Goal: Information Seeking & Learning: Check status

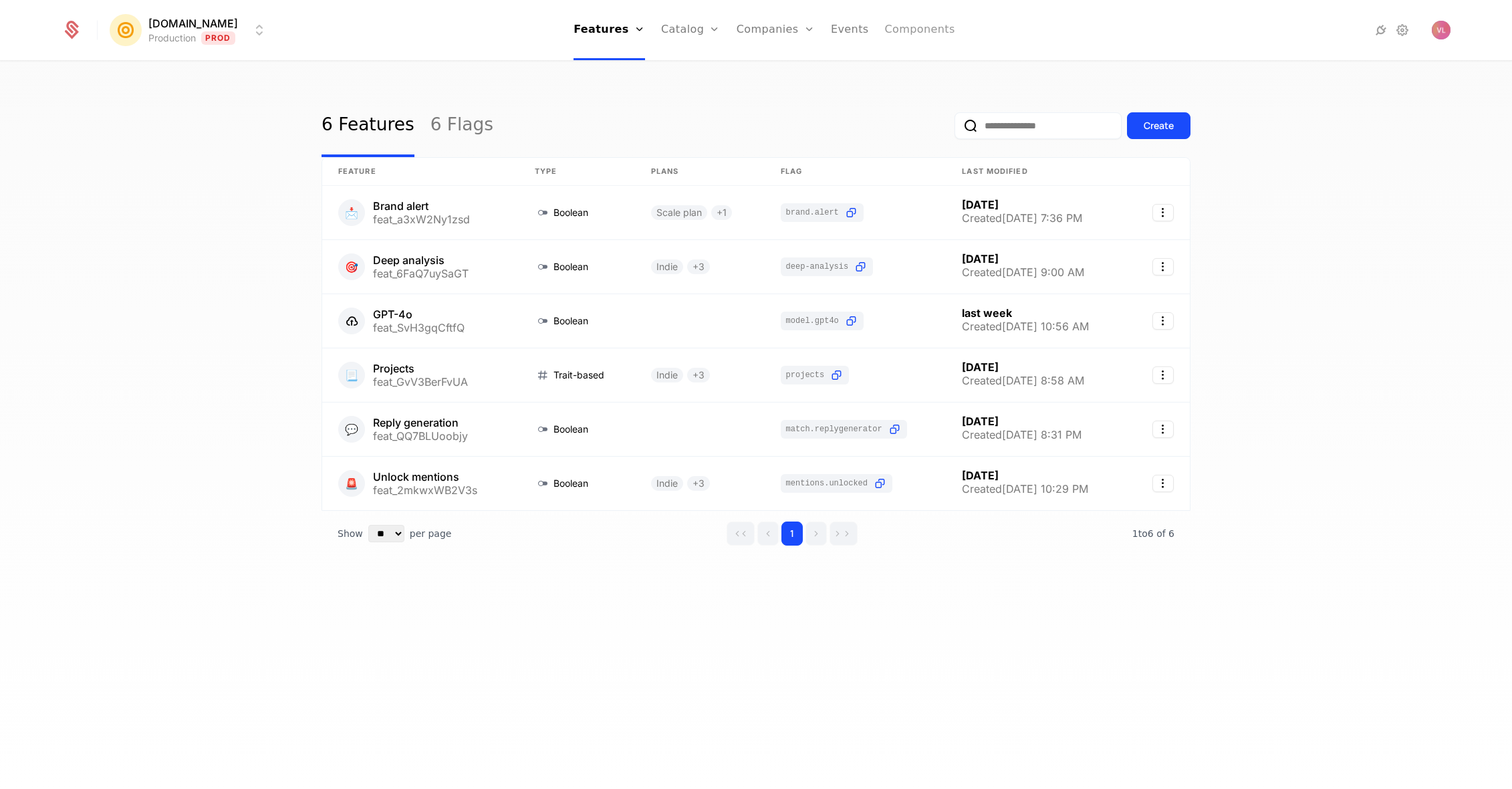
click at [904, 34] on link "Components" at bounding box center [920, 30] width 71 height 60
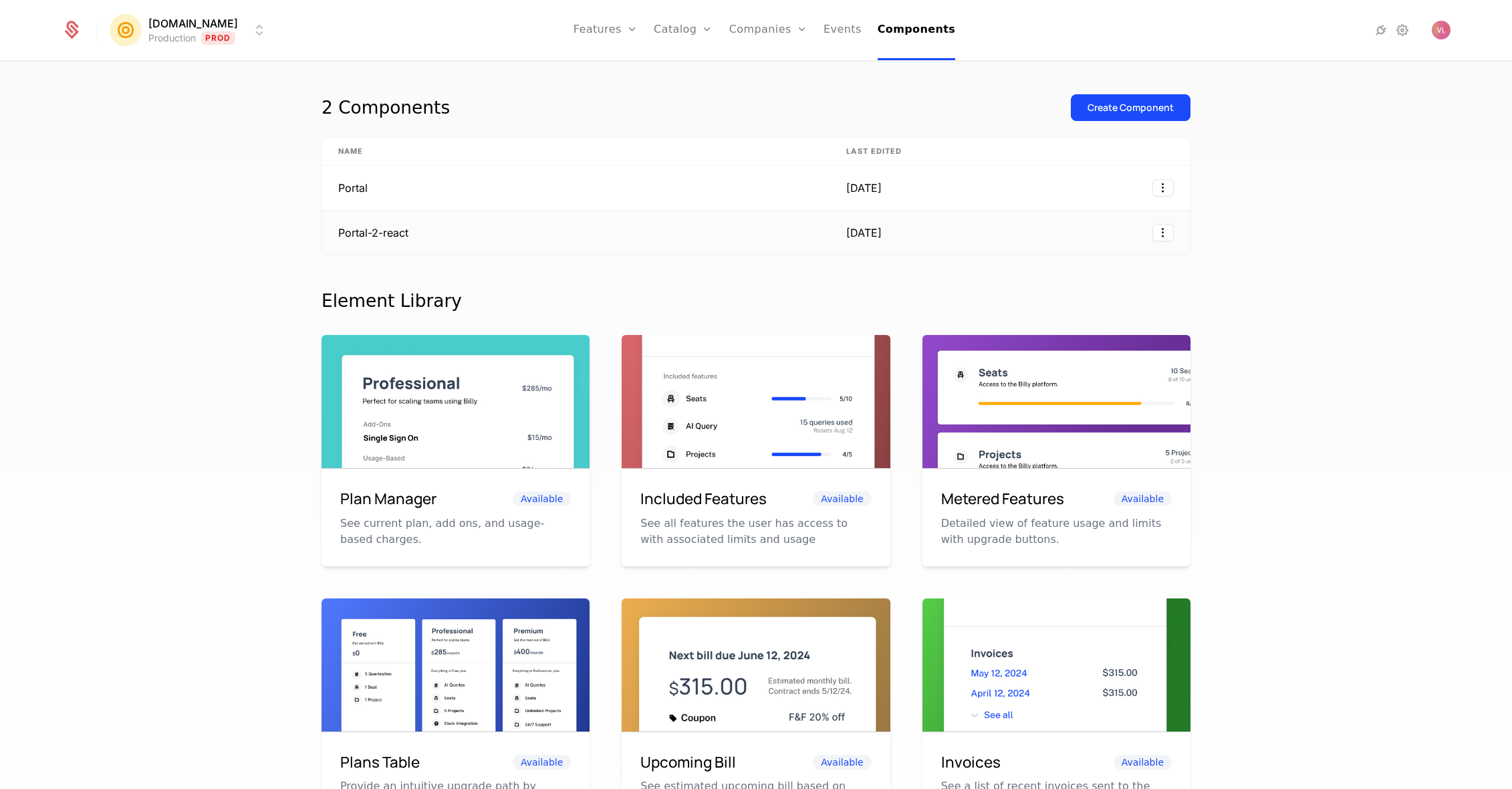
click at [383, 215] on td "Portal-2-react" at bounding box center [576, 233] width 508 height 44
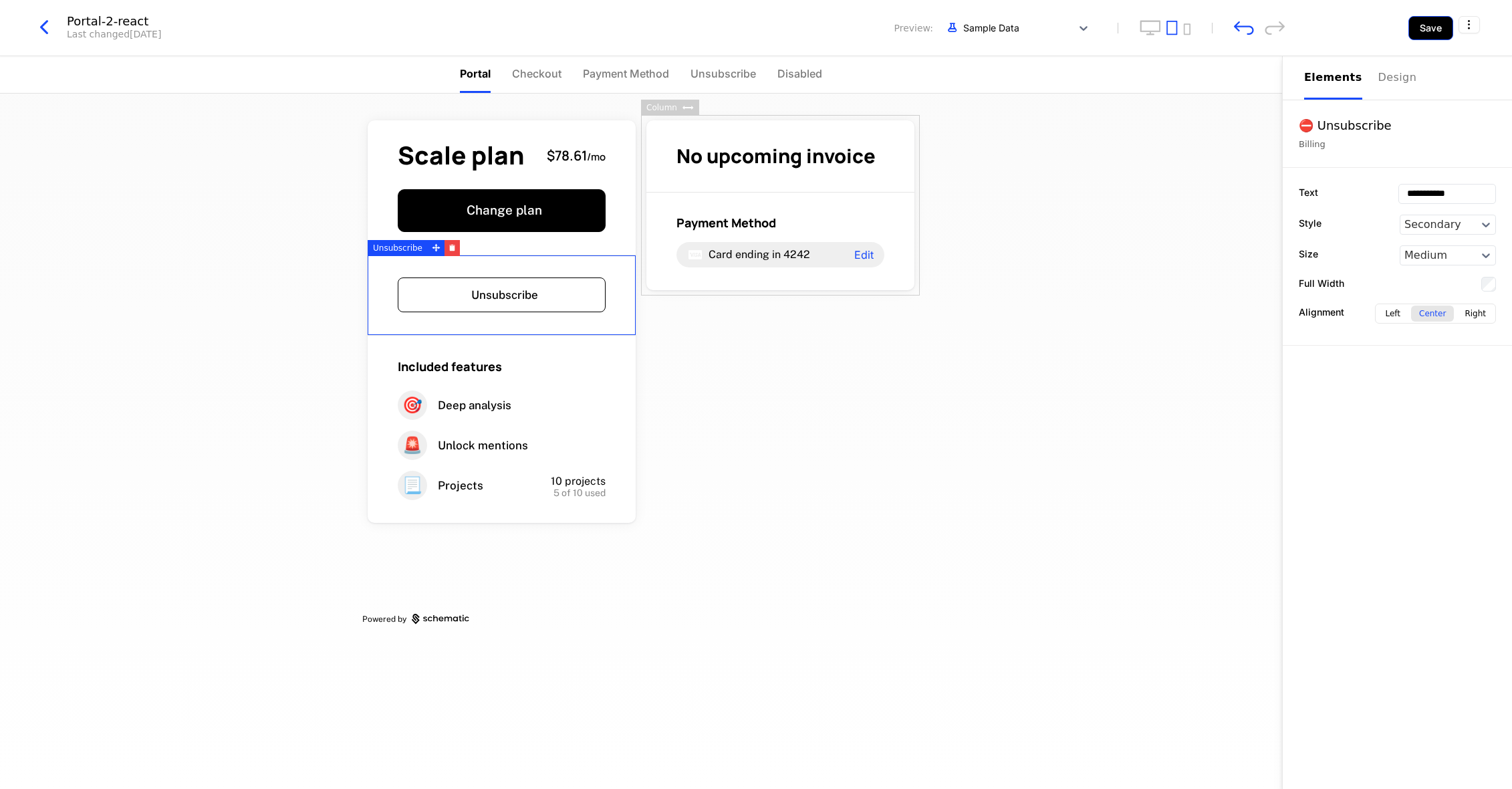
click at [1430, 29] on button "Save" at bounding box center [1431, 28] width 45 height 24
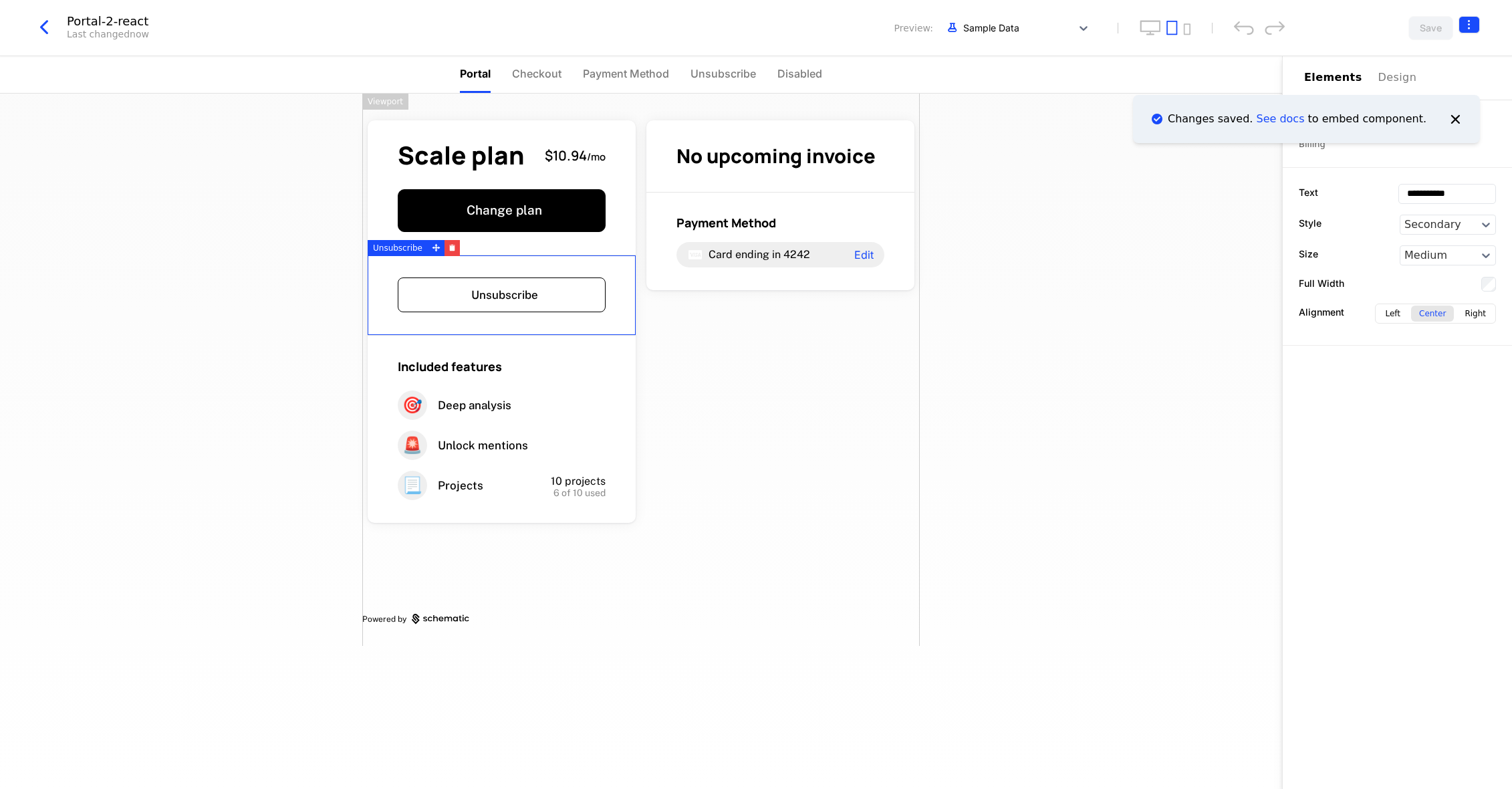
click at [1466, 23] on html "**********" at bounding box center [756, 394] width 1512 height 789
click at [46, 33] on html "**********" at bounding box center [756, 394] width 1512 height 789
click at [38, 36] on icon "button" at bounding box center [43, 27] width 24 height 24
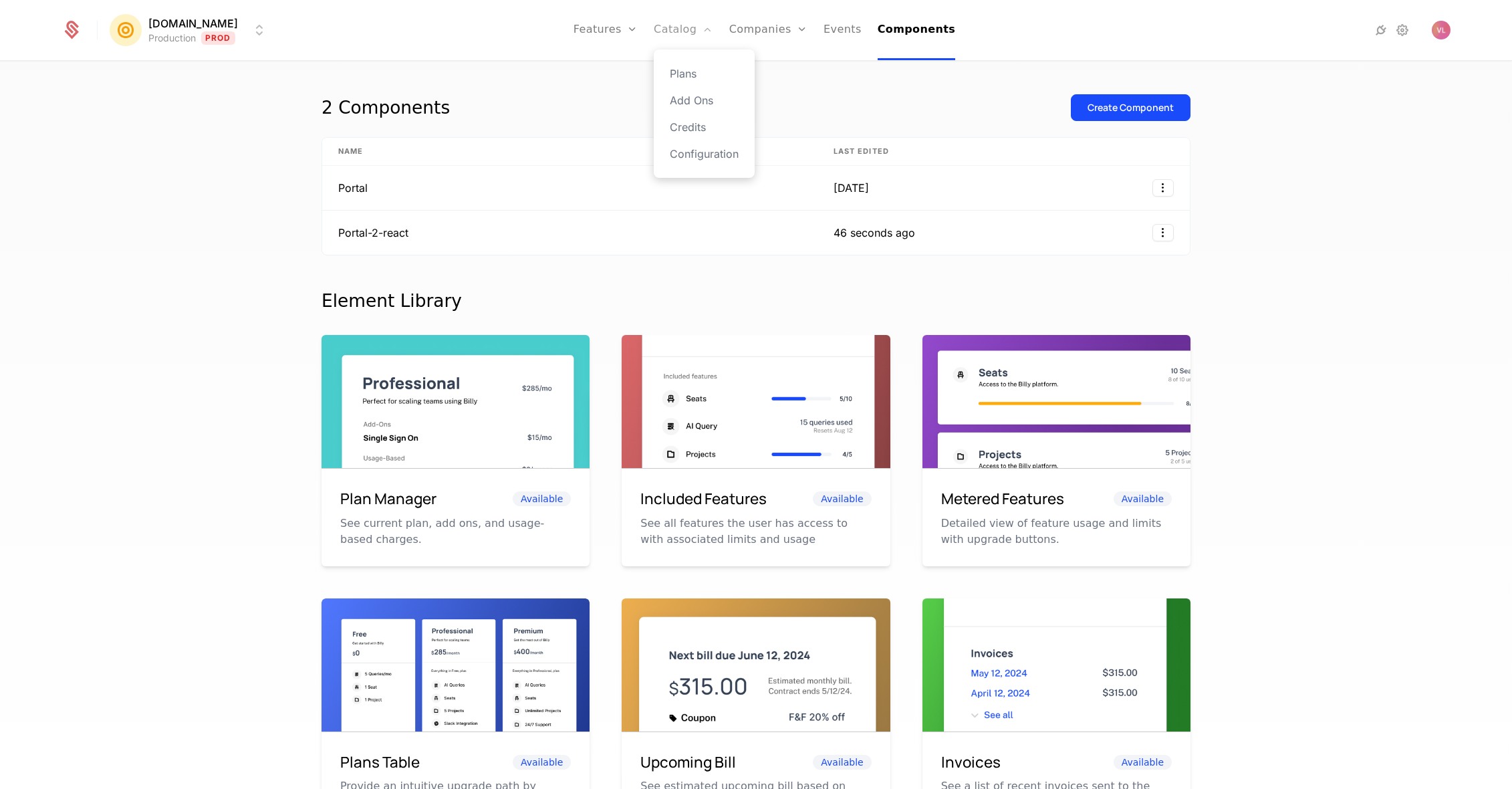
click at [683, 33] on link "Catalog" at bounding box center [683, 30] width 60 height 60
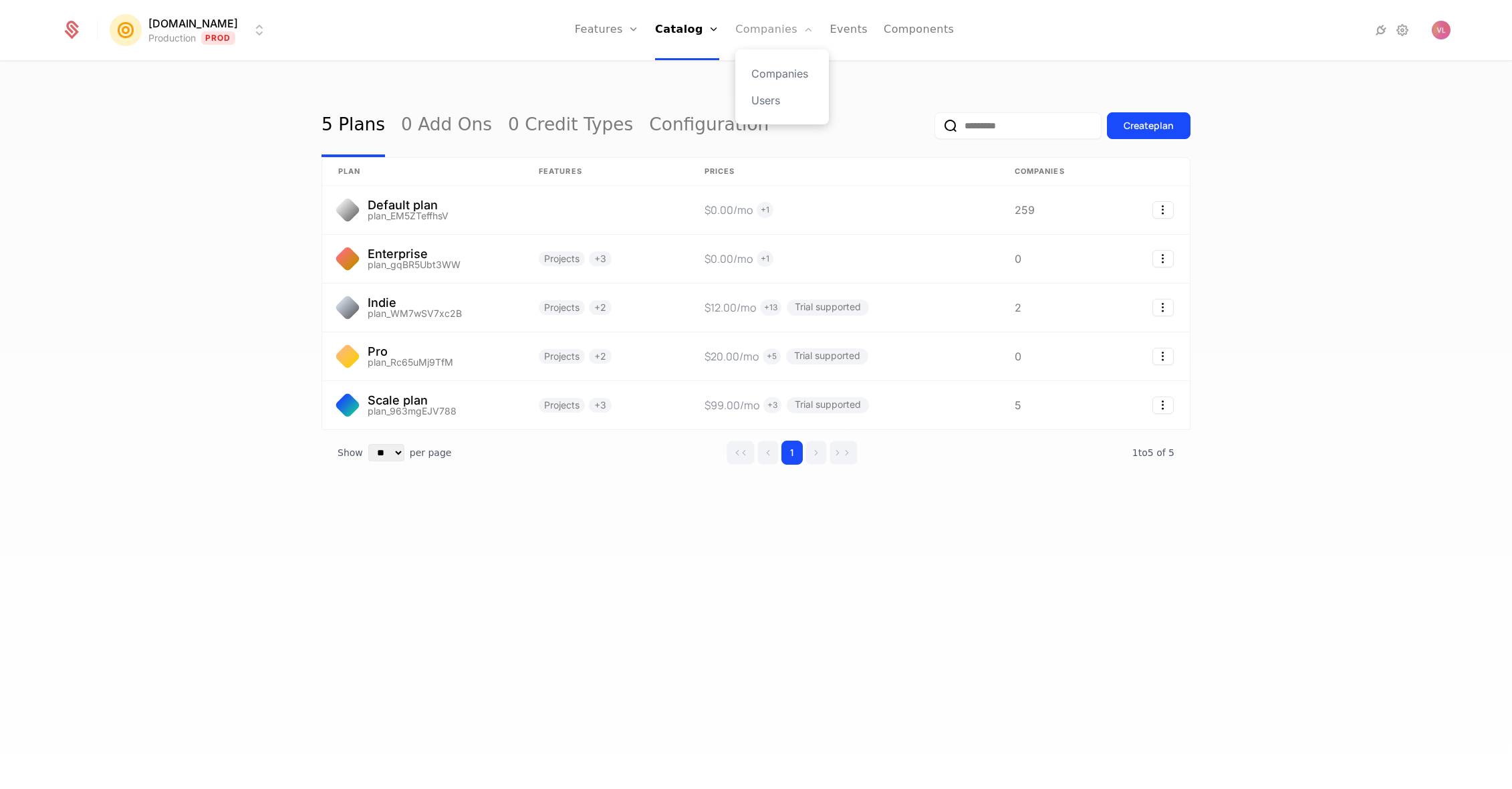
click at [772, 35] on link "Companies" at bounding box center [774, 30] width 78 height 60
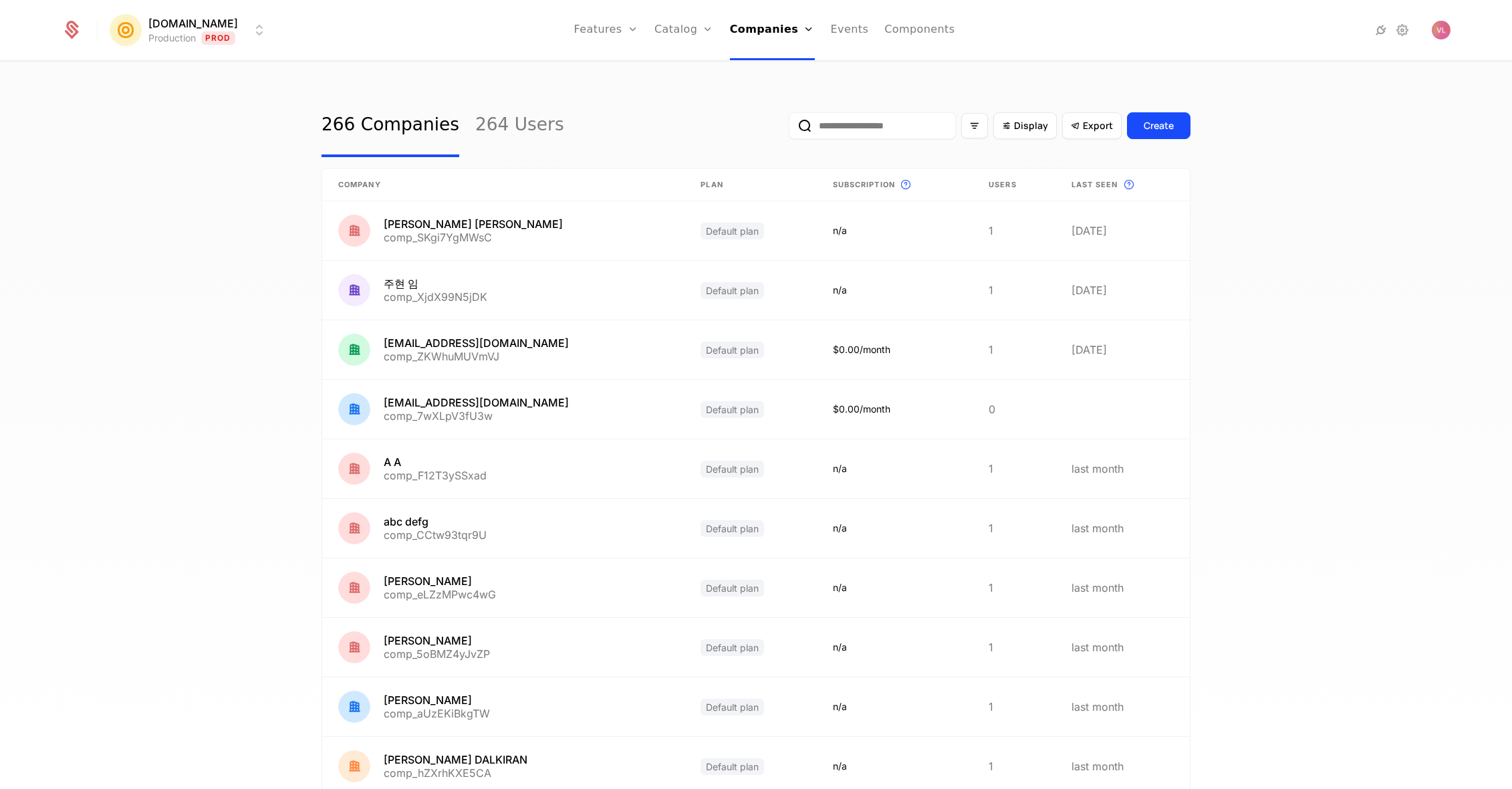
click at [872, 124] on input "email" at bounding box center [873, 126] width 167 height 26
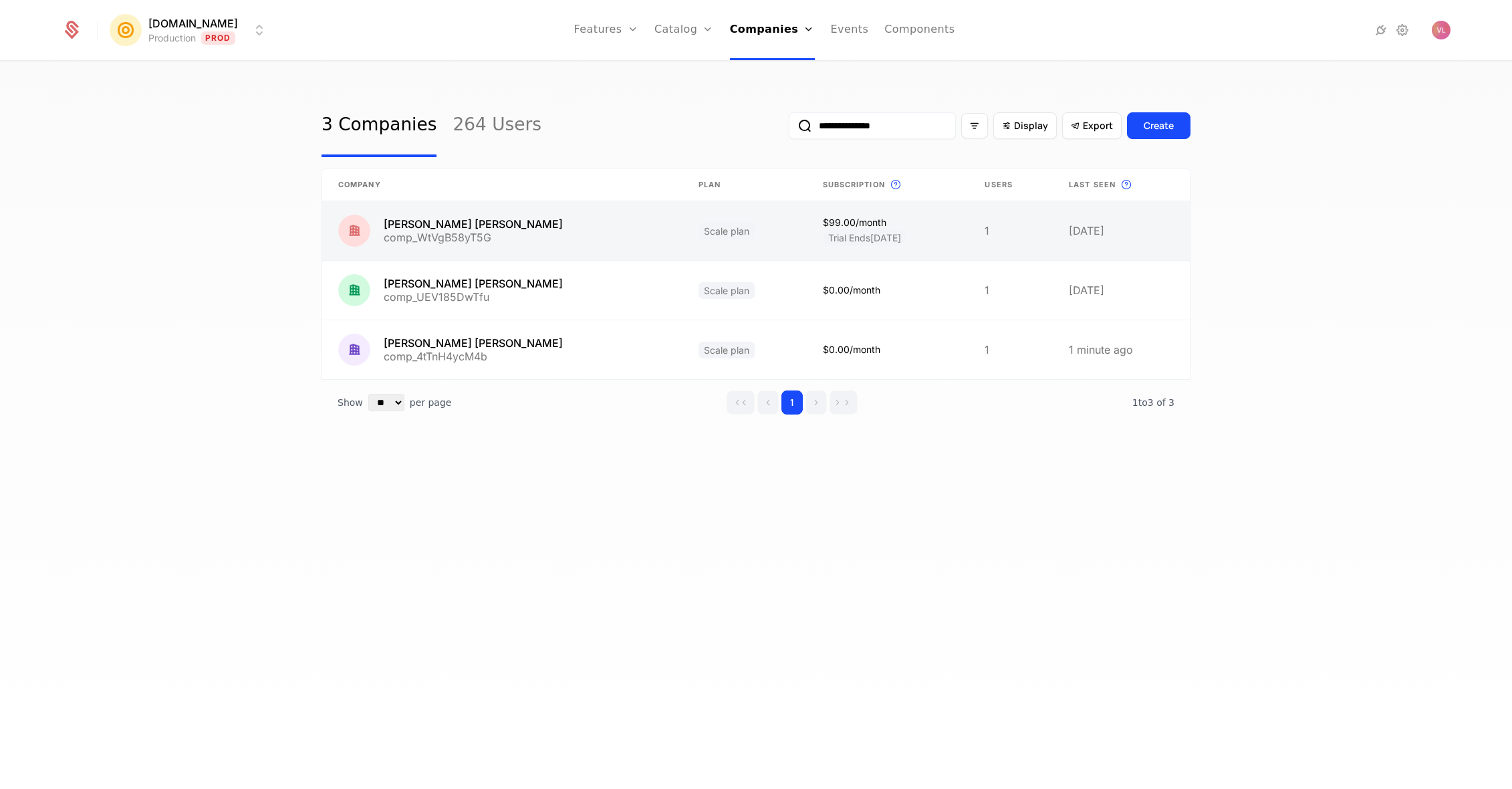
type input "**********"
click at [576, 229] on link at bounding box center [502, 231] width 360 height 59
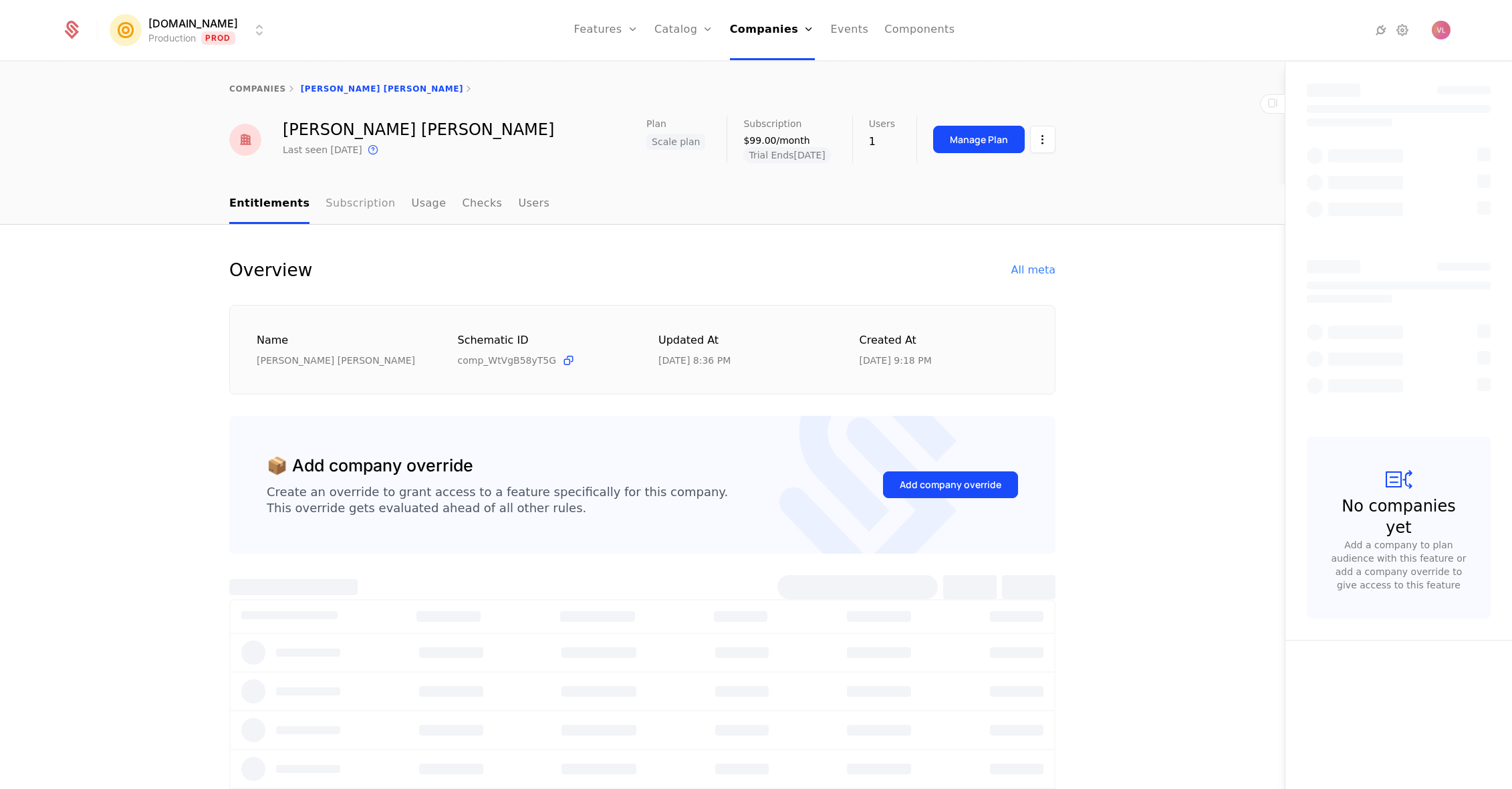
click at [327, 205] on link "Subscription" at bounding box center [360, 204] width 70 height 40
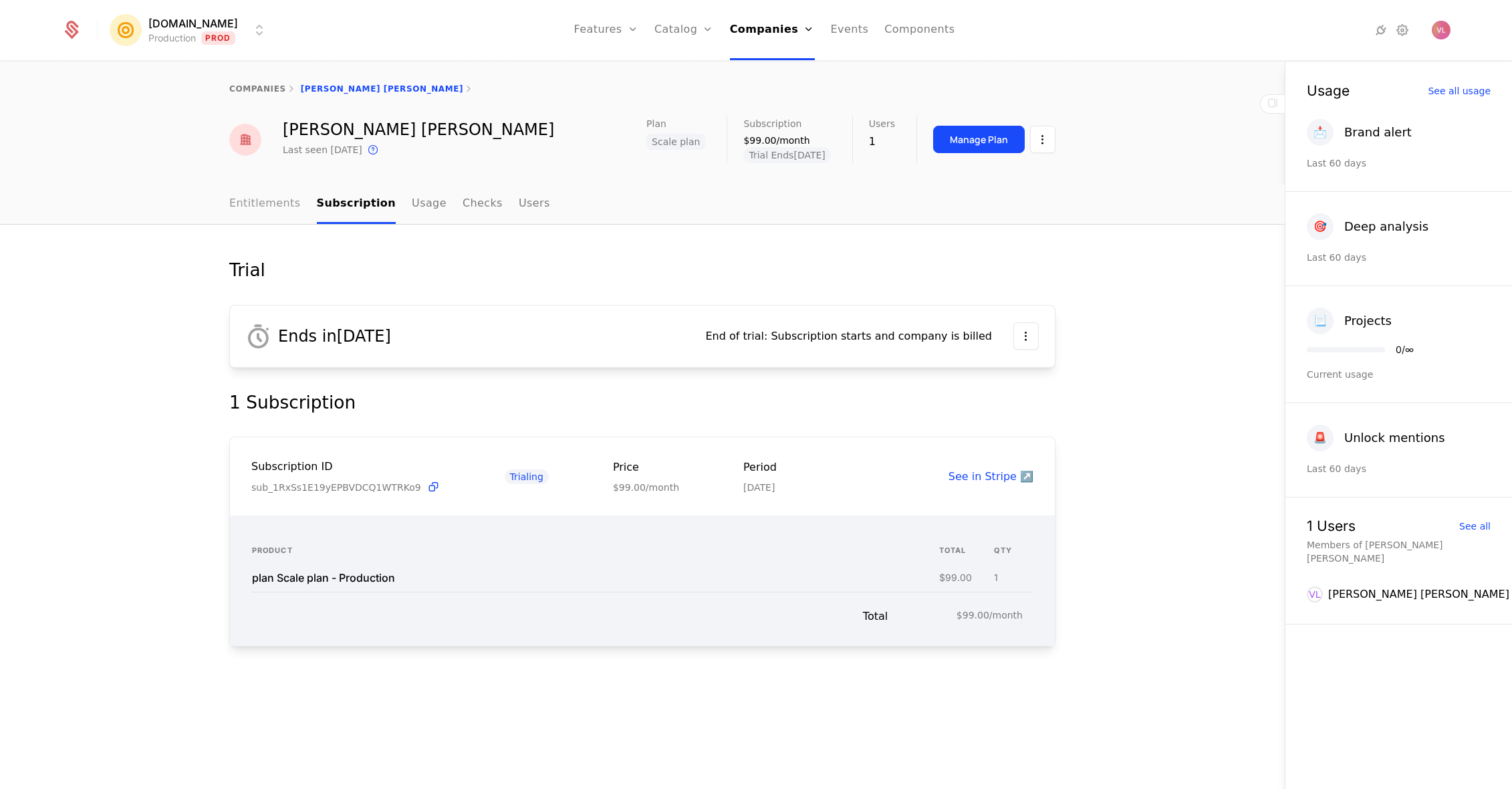
click at [267, 212] on link "Entitlements" at bounding box center [265, 204] width 71 height 40
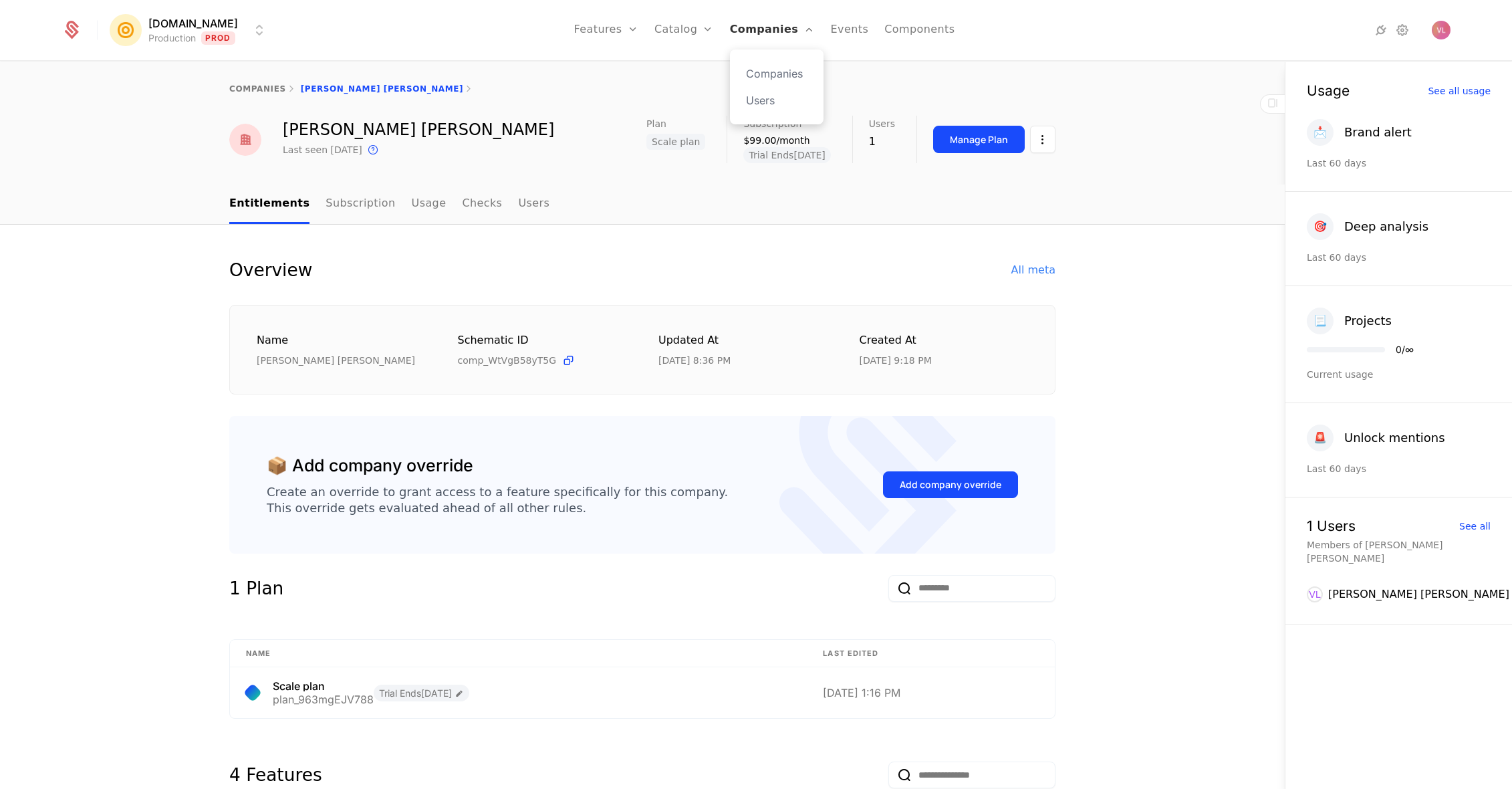
click at [756, 39] on link "Companies" at bounding box center [773, 30] width 85 height 60
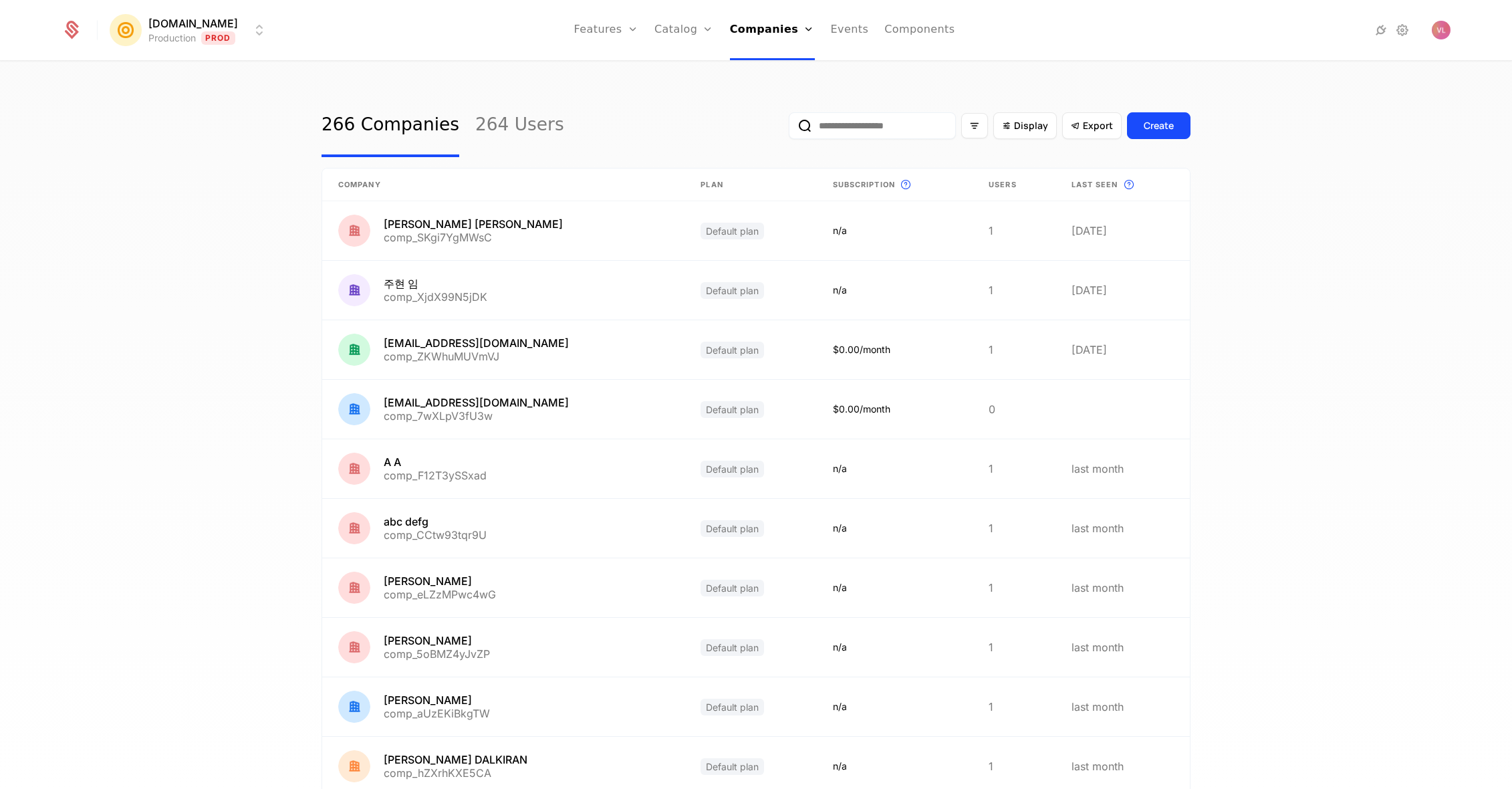
click at [838, 114] on input "email" at bounding box center [873, 126] width 167 height 26
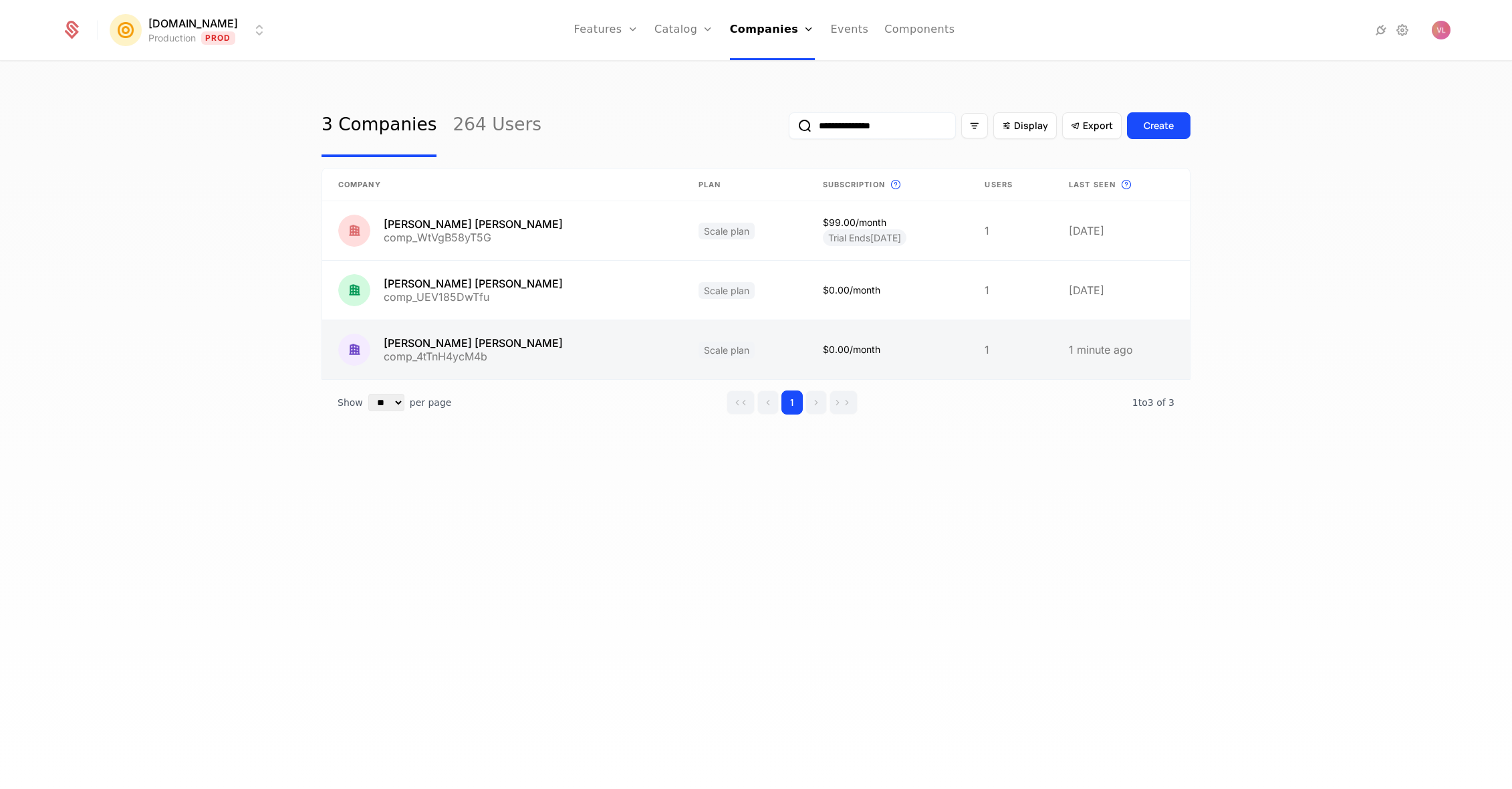
type input "**********"
click at [587, 343] on link at bounding box center [502, 350] width 360 height 59
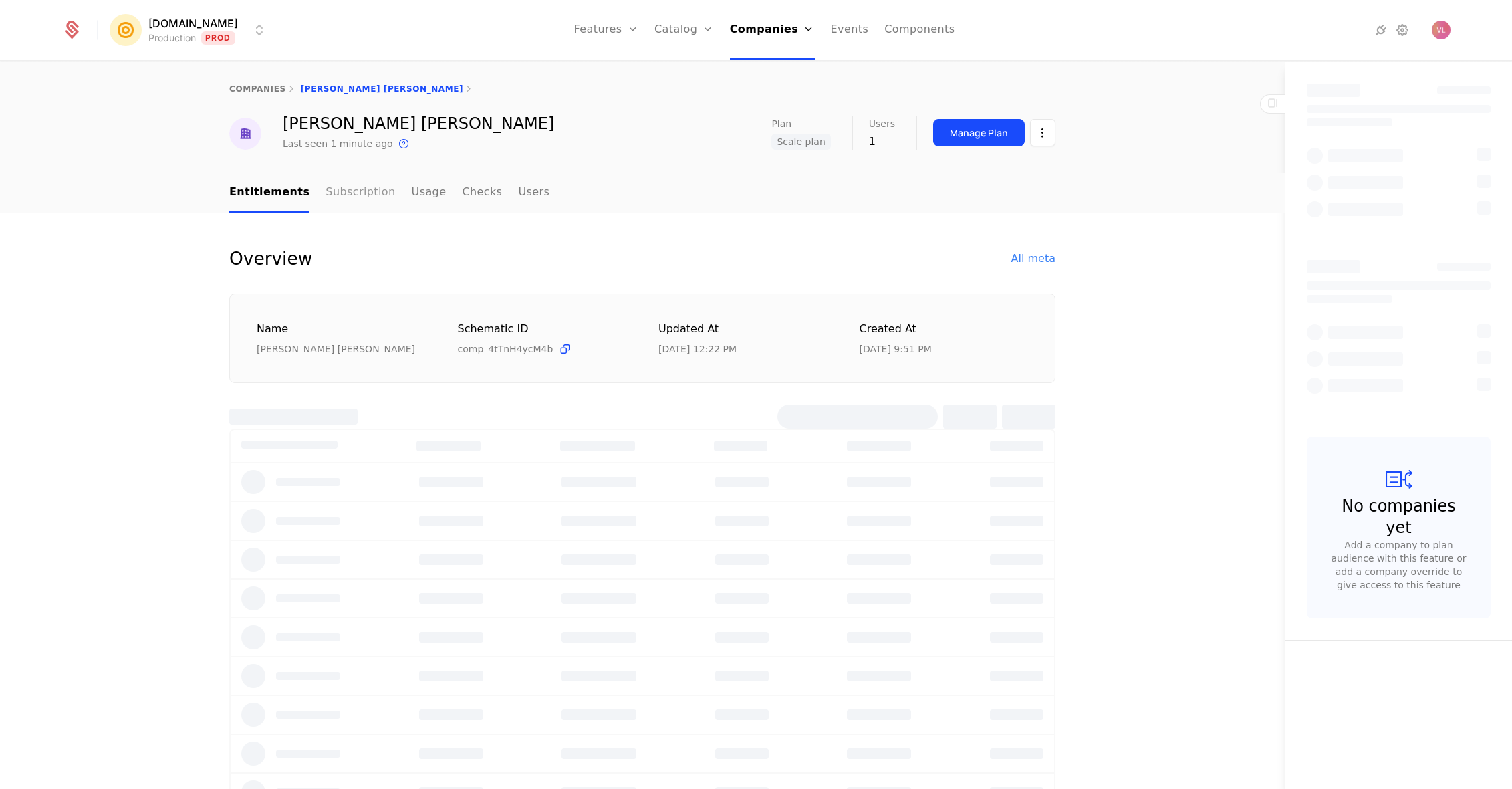
click at [343, 193] on link "Subscription" at bounding box center [360, 192] width 70 height 40
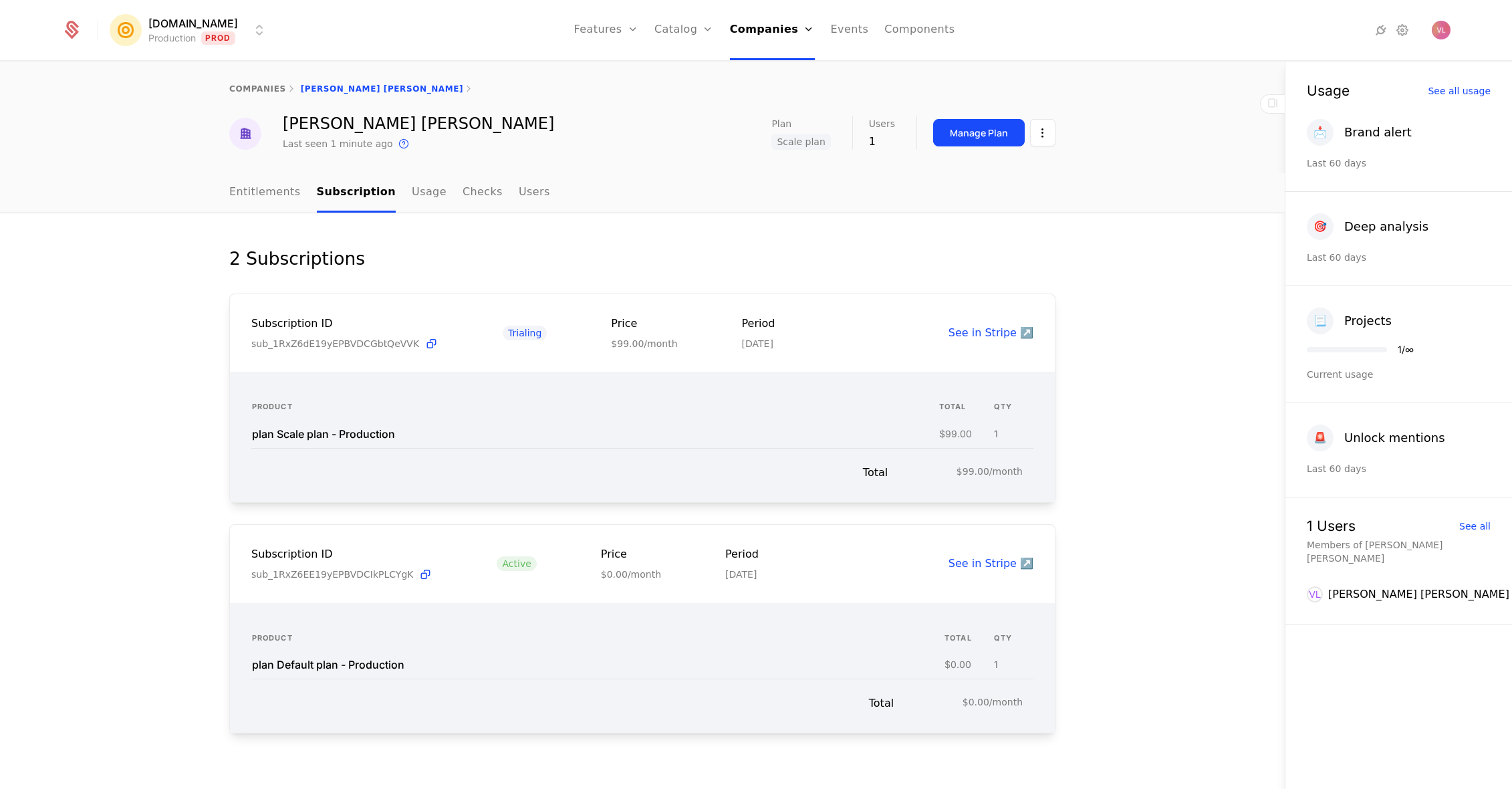
scroll to position [19, 0]
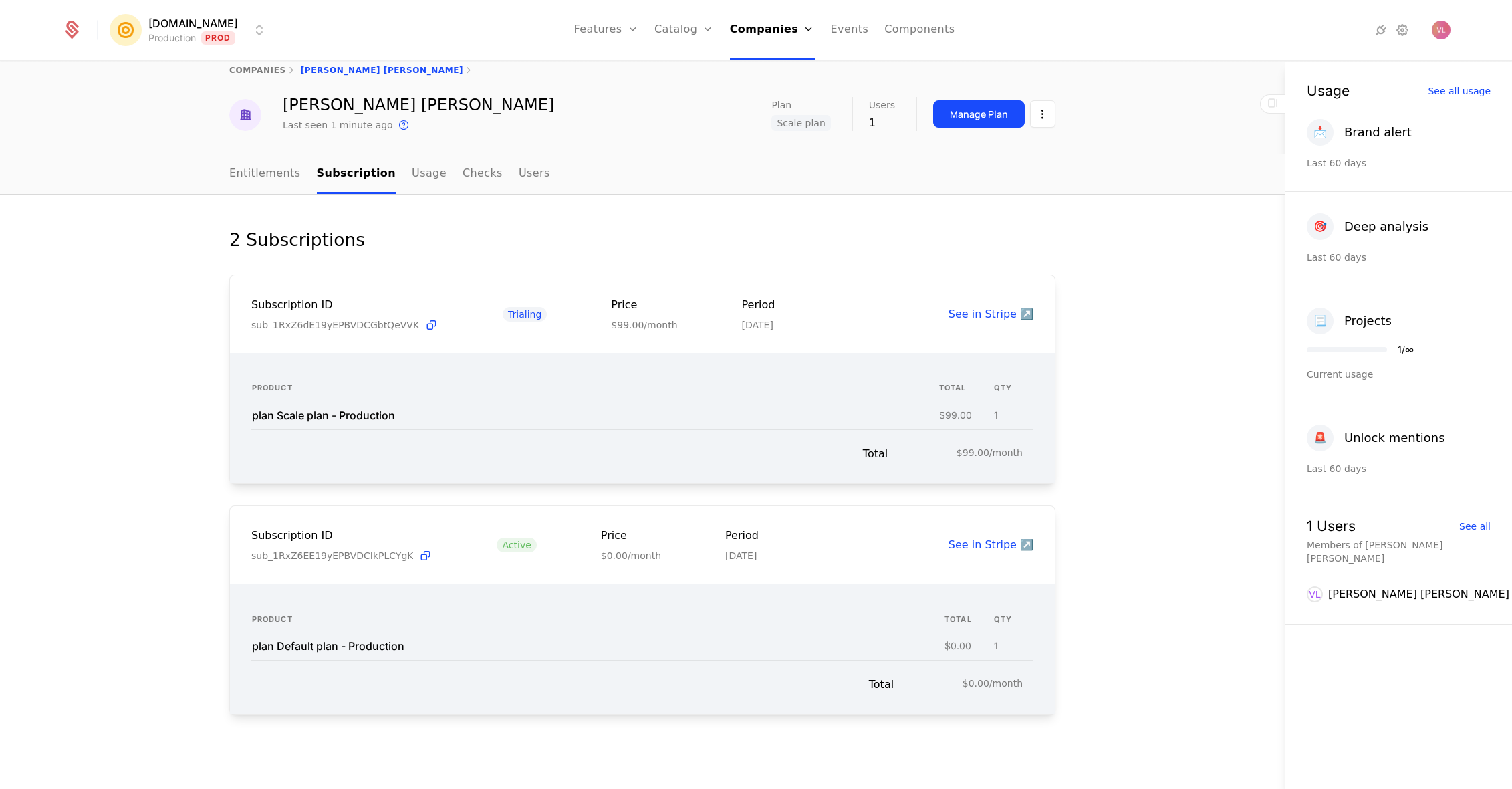
click at [340, 559] on span "sub_1RxZ6EE19yEPBVDCIkPLCYgK" at bounding box center [332, 555] width 162 height 13
click at [683, 192] on nav "Entitlements Subscription Usage Checks Users" at bounding box center [642, 174] width 826 height 40
